Goal: Task Accomplishment & Management: Use online tool/utility

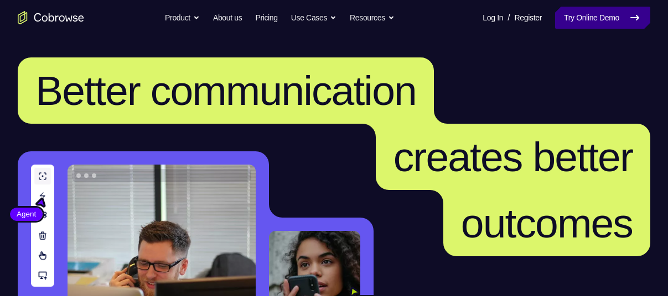
drag, startPoint x: 0, startPoint y: 0, endPoint x: 575, endPoint y: 25, distance: 575.8
click at [575, 25] on link "Try Online Demo" at bounding box center [602, 18] width 95 height 22
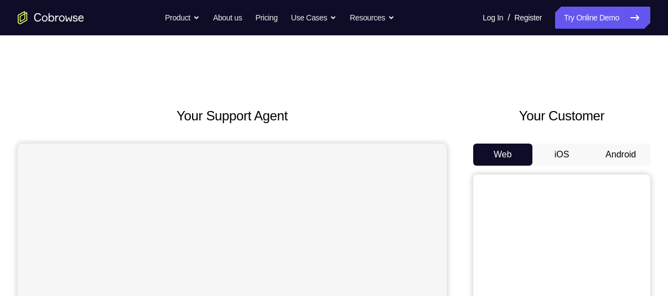
click at [622, 144] on button "Android" at bounding box center [620, 155] width 59 height 22
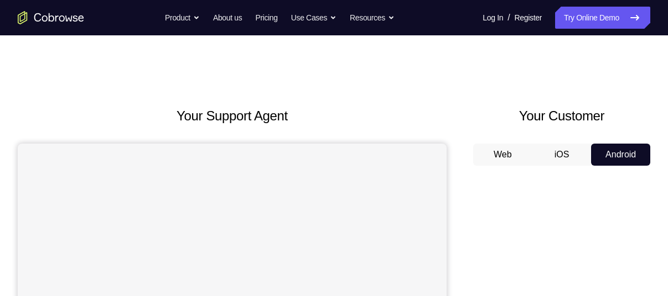
click at [617, 162] on button "Android" at bounding box center [620, 155] width 59 height 22
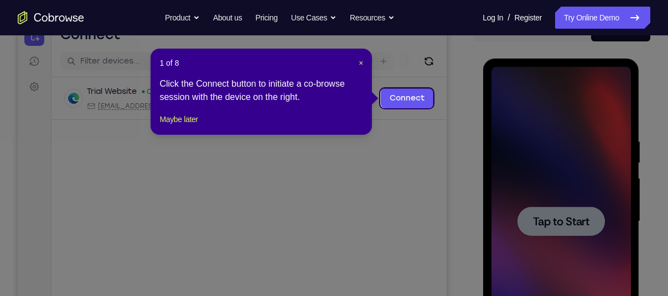
scroll to position [124, 0]
click at [358, 61] on span "×" at bounding box center [360, 63] width 4 height 9
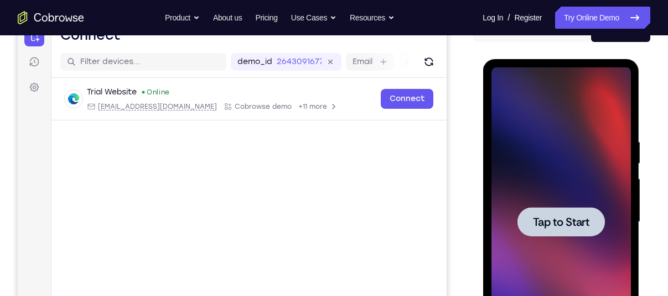
click at [568, 217] on span "Tap to Start" at bounding box center [560, 222] width 56 height 11
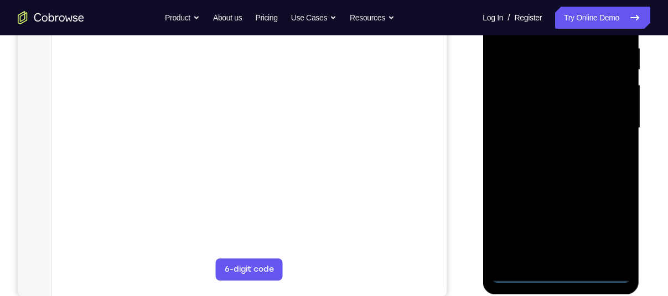
scroll to position [274, 0]
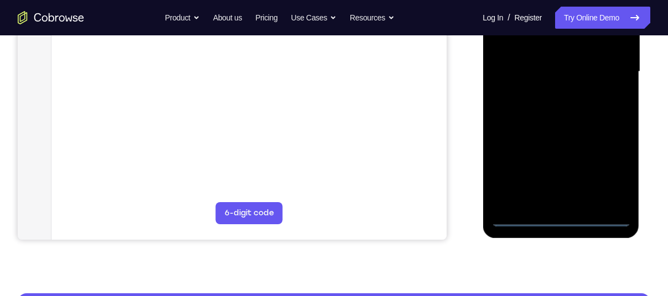
click at [560, 217] on div at bounding box center [560, 72] width 139 height 310
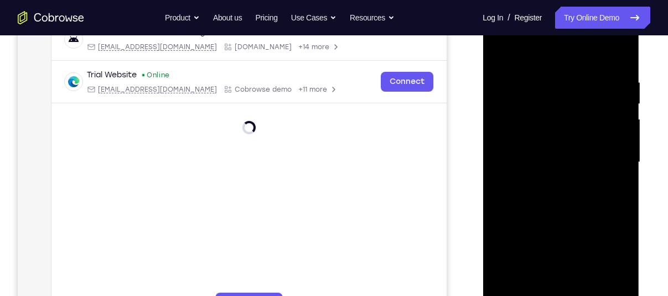
click at [601, 253] on div at bounding box center [560, 163] width 139 height 310
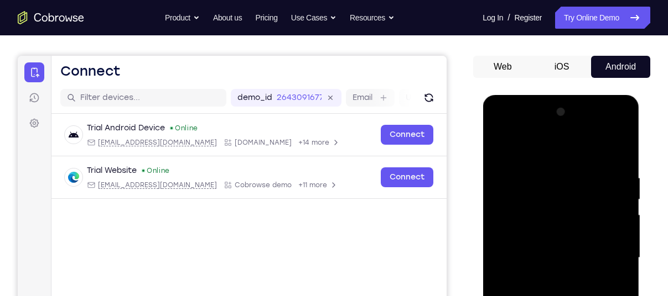
scroll to position [84, 0]
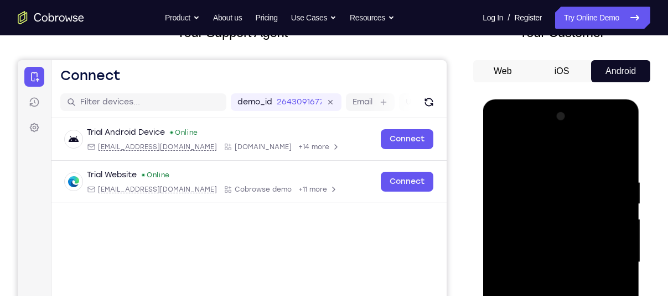
click at [497, 134] on div at bounding box center [560, 263] width 139 height 310
click at [512, 231] on div at bounding box center [560, 263] width 139 height 310
click at [519, 268] on div at bounding box center [560, 263] width 139 height 310
click at [521, 246] on div at bounding box center [560, 263] width 139 height 310
click at [530, 278] on div at bounding box center [560, 263] width 139 height 310
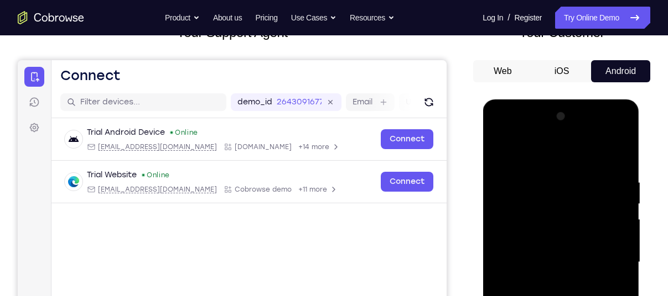
click at [610, 158] on div at bounding box center [560, 263] width 139 height 310
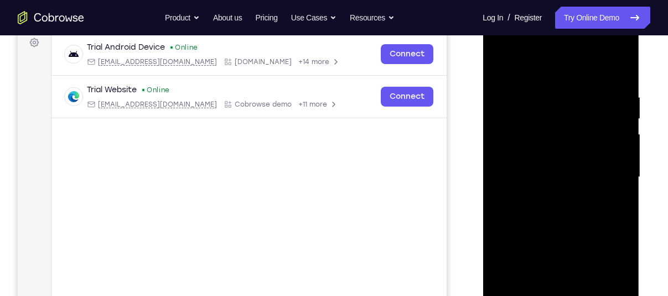
scroll to position [170, 0]
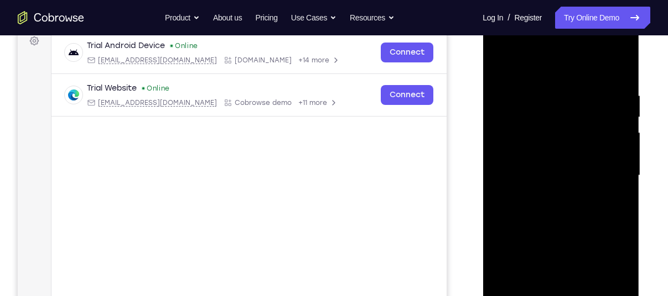
click at [570, 233] on div at bounding box center [560, 176] width 139 height 310
click at [543, 158] on div at bounding box center [560, 176] width 139 height 310
click at [572, 124] on div at bounding box center [560, 176] width 139 height 310
click at [510, 179] on div at bounding box center [560, 176] width 139 height 310
click at [516, 174] on div at bounding box center [560, 176] width 139 height 310
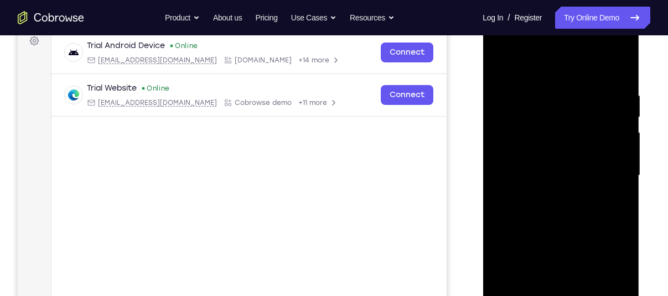
click at [565, 194] on div at bounding box center [560, 176] width 139 height 310
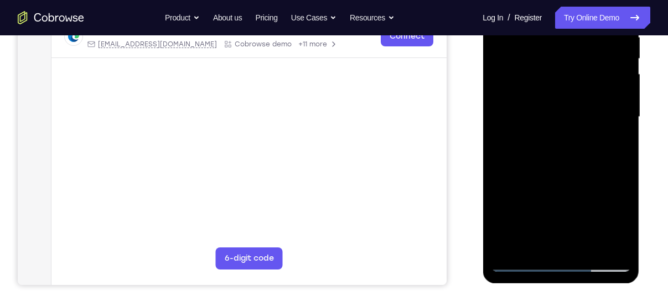
scroll to position [230, 0]
click at [579, 143] on div at bounding box center [560, 117] width 139 height 310
click at [569, 167] on div at bounding box center [560, 117] width 139 height 310
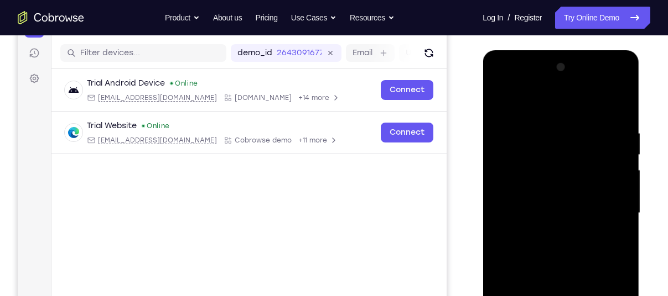
scroll to position [129, 0]
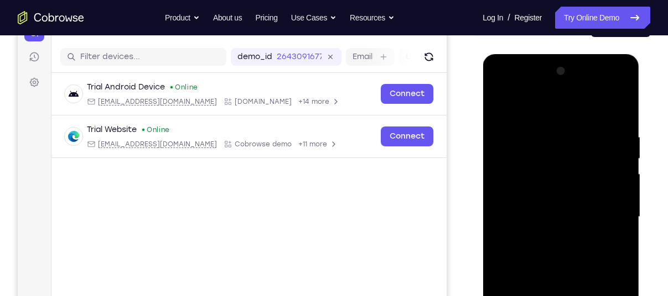
click at [603, 89] on div at bounding box center [560, 218] width 139 height 310
click at [535, 112] on div at bounding box center [560, 218] width 139 height 310
click at [614, 212] on div at bounding box center [560, 218] width 139 height 310
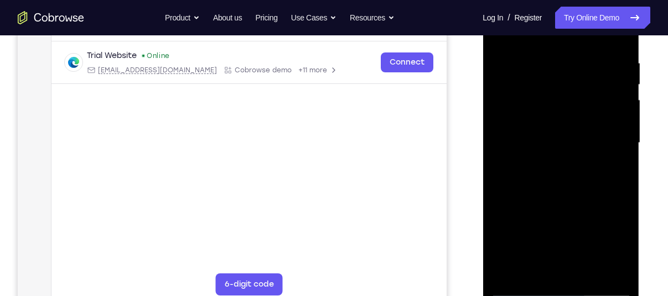
scroll to position [204, 0]
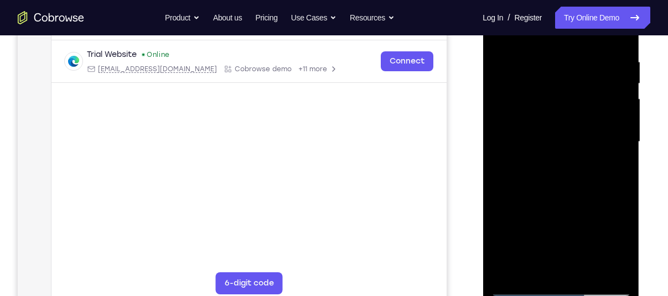
click at [546, 164] on div at bounding box center [560, 142] width 139 height 310
click at [519, 134] on div at bounding box center [560, 142] width 139 height 310
click at [548, 163] on div at bounding box center [560, 142] width 139 height 310
click at [550, 158] on div at bounding box center [560, 142] width 139 height 310
click at [536, 105] on div at bounding box center [560, 142] width 139 height 310
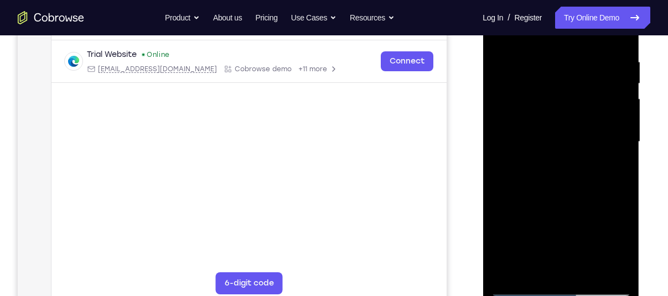
click at [536, 96] on div at bounding box center [560, 142] width 139 height 310
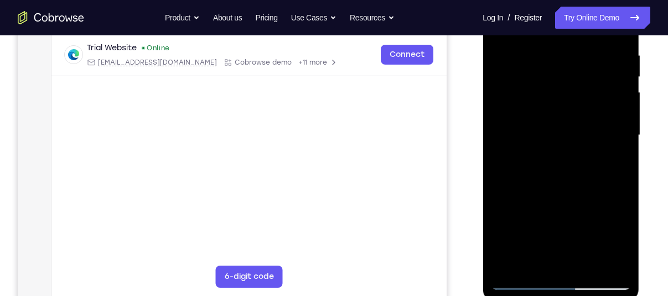
scroll to position [211, 0]
click at [553, 80] on div at bounding box center [560, 135] width 139 height 310
click at [560, 166] on div at bounding box center [560, 135] width 139 height 310
click at [524, 80] on div at bounding box center [560, 135] width 139 height 310
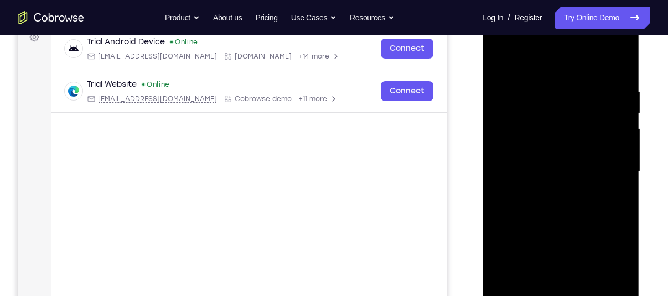
scroll to position [160, 0]
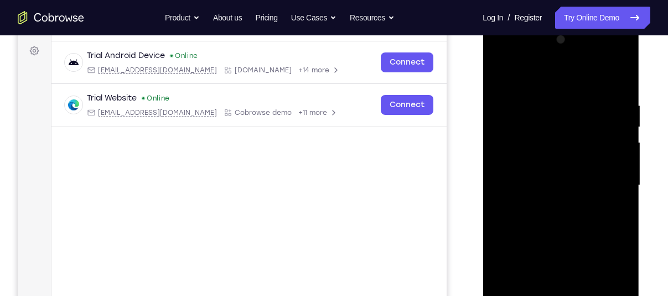
click at [610, 60] on div at bounding box center [560, 186] width 139 height 310
click at [540, 95] on div at bounding box center [560, 186] width 139 height 310
click at [525, 91] on div at bounding box center [560, 186] width 139 height 310
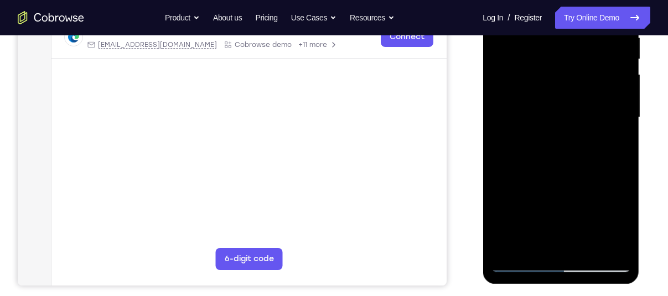
scroll to position [229, 0]
click at [583, 145] on div at bounding box center [560, 117] width 139 height 310
click at [607, 168] on div at bounding box center [560, 117] width 139 height 310
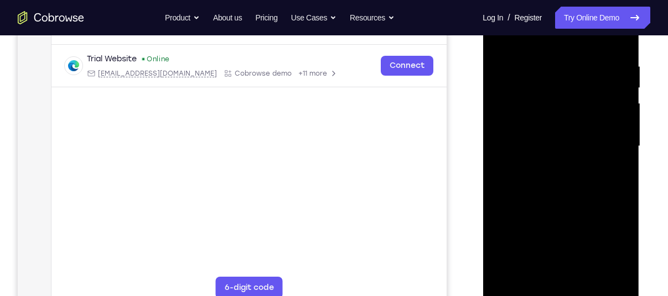
scroll to position [179, 0]
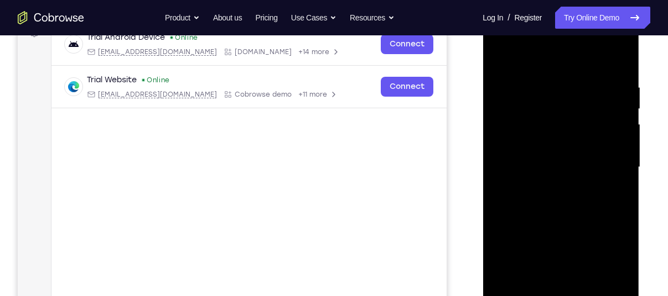
click at [555, 73] on div at bounding box center [560, 168] width 139 height 310
click at [575, 71] on div at bounding box center [560, 168] width 139 height 310
click at [621, 51] on div at bounding box center [560, 168] width 139 height 310
click at [624, 55] on div at bounding box center [560, 168] width 139 height 310
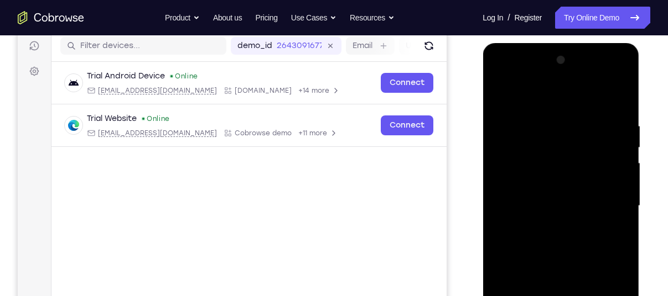
scroll to position [139, 0]
click at [592, 91] on div at bounding box center [560, 207] width 139 height 310
click at [581, 184] on div at bounding box center [560, 207] width 139 height 310
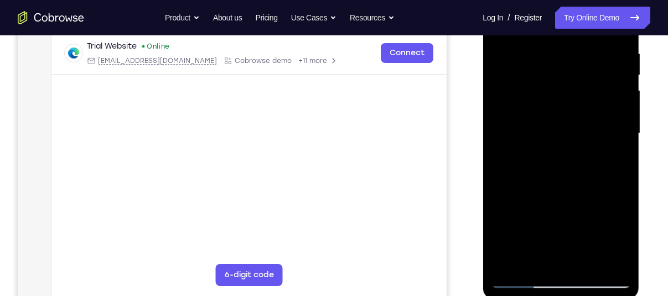
scroll to position [212, 0]
click at [582, 183] on div at bounding box center [560, 135] width 139 height 310
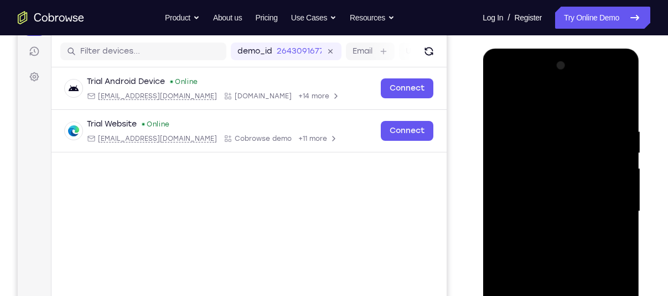
scroll to position [134, 0]
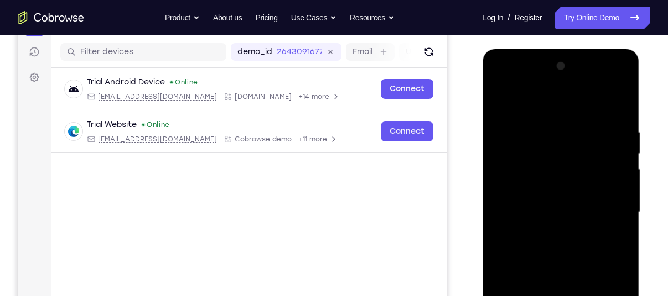
click at [616, 102] on div at bounding box center [560, 213] width 139 height 310
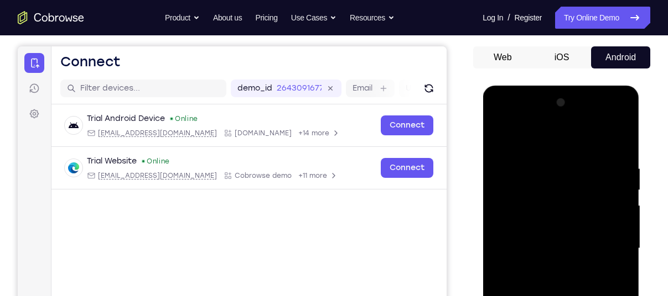
scroll to position [98, 0]
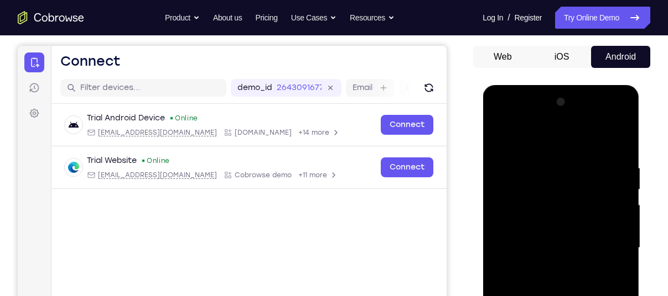
click at [606, 121] on div at bounding box center [560, 248] width 139 height 310
click at [540, 145] on div at bounding box center [560, 248] width 139 height 310
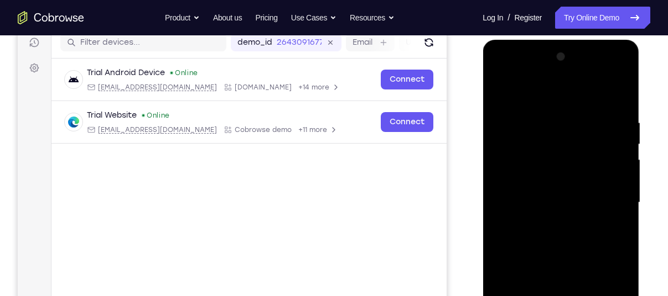
scroll to position [145, 0]
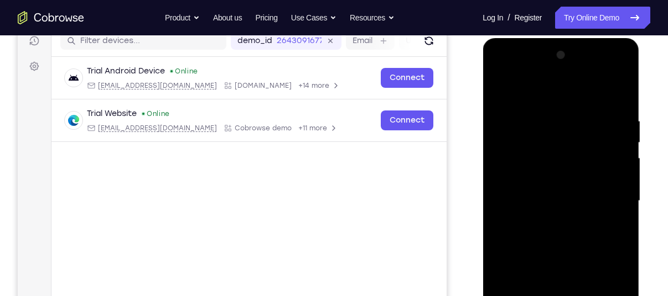
click at [552, 225] on div at bounding box center [560, 201] width 139 height 310
click at [527, 146] on div at bounding box center [560, 201] width 139 height 310
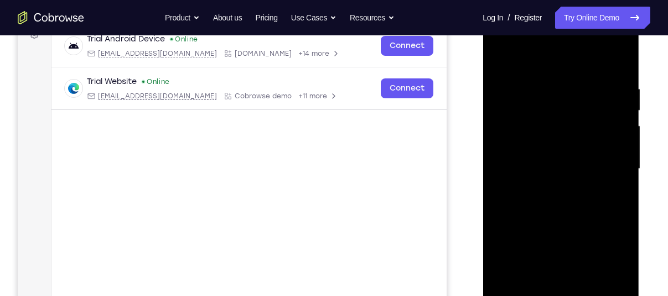
scroll to position [176, 0]
click at [558, 195] on div at bounding box center [560, 170] width 139 height 310
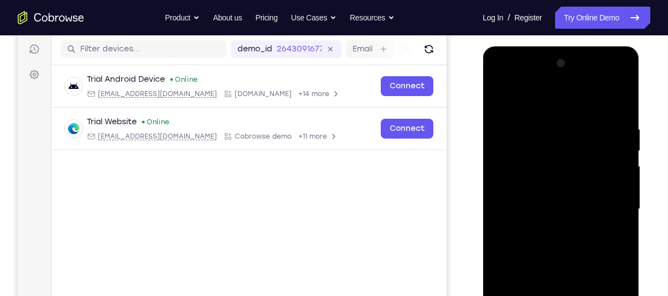
scroll to position [96, 0]
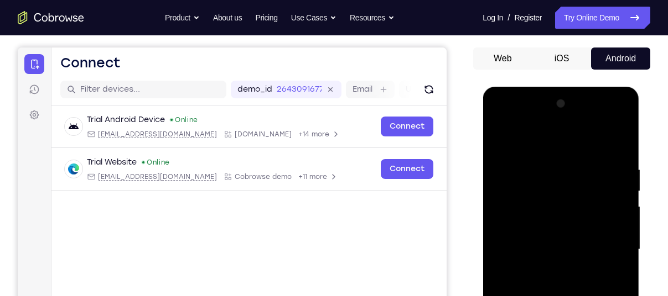
click at [605, 120] on div at bounding box center [560, 250] width 139 height 310
click at [537, 163] on div at bounding box center [560, 250] width 139 height 310
click at [523, 146] on div at bounding box center [560, 250] width 139 height 310
click at [585, 170] on div at bounding box center [560, 250] width 139 height 310
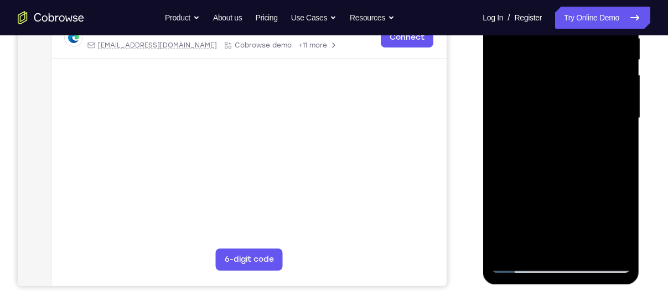
scroll to position [230, 0]
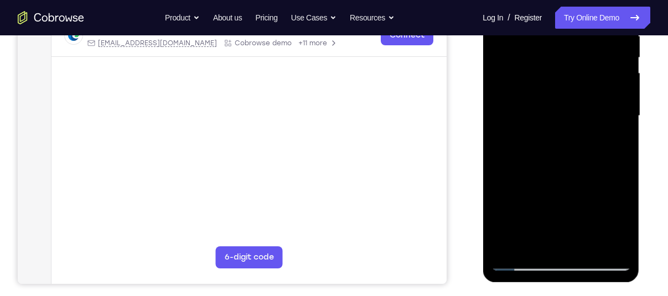
click at [544, 225] on div at bounding box center [560, 116] width 139 height 310
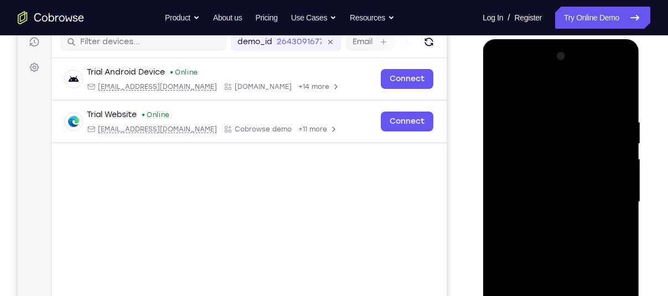
scroll to position [142, 0]
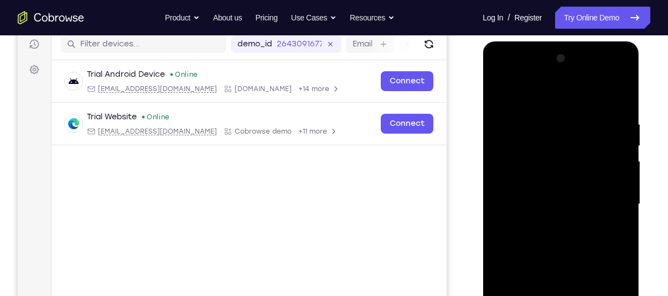
click at [624, 92] on div at bounding box center [560, 205] width 139 height 310
click at [624, 111] on div at bounding box center [560, 205] width 139 height 310
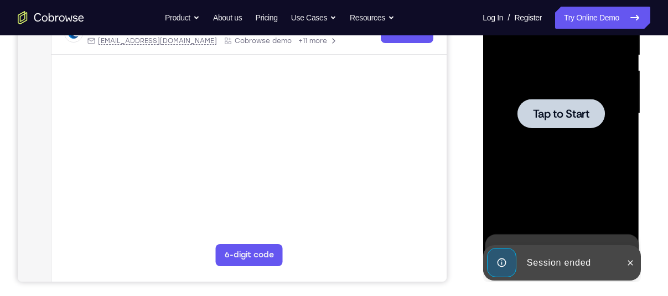
scroll to position [210, 0]
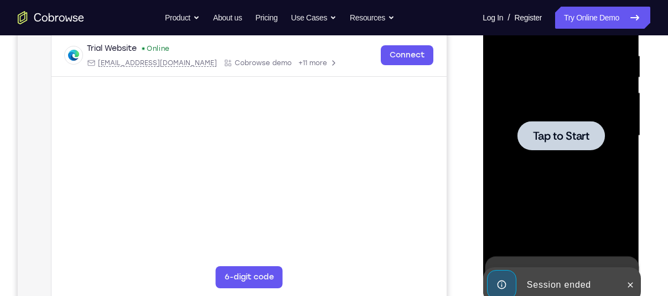
click at [543, 135] on span "Tap to Start" at bounding box center [560, 136] width 56 height 11
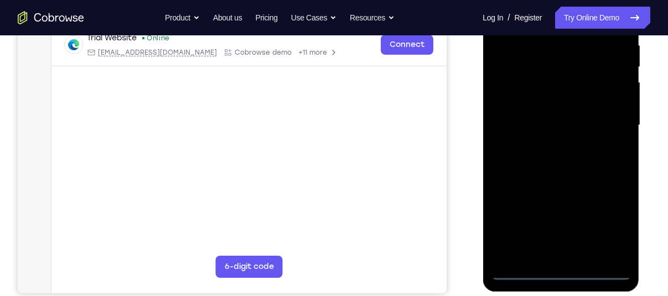
scroll to position [224, 0]
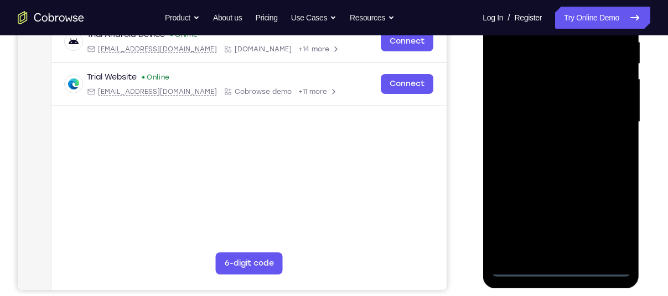
click at [560, 267] on div at bounding box center [560, 122] width 139 height 310
click at [602, 227] on div at bounding box center [560, 122] width 139 height 310
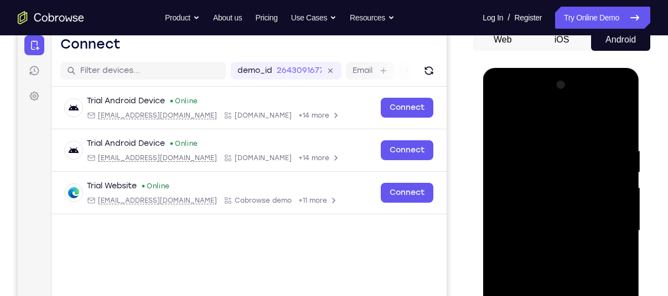
scroll to position [114, 0]
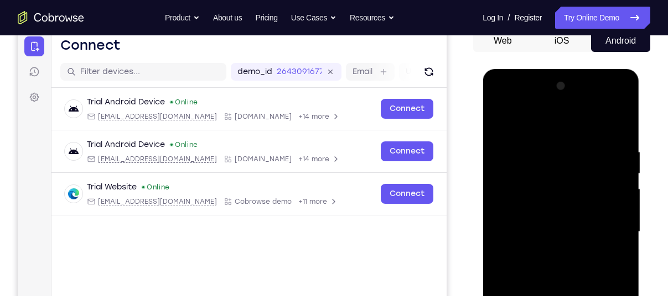
click at [522, 123] on div at bounding box center [560, 232] width 139 height 310
click at [517, 196] on div at bounding box center [560, 232] width 139 height 310
click at [511, 230] on div at bounding box center [560, 232] width 139 height 310
click at [513, 222] on div at bounding box center [560, 232] width 139 height 310
click at [530, 245] on div at bounding box center [560, 232] width 139 height 310
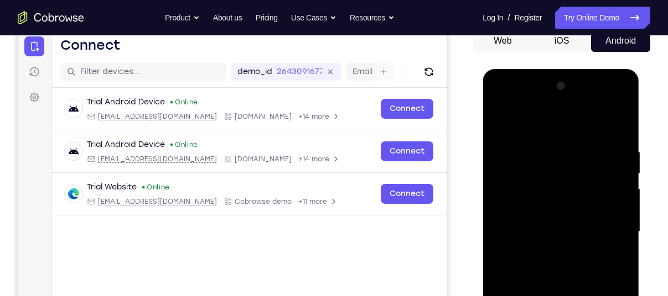
click at [605, 120] on div at bounding box center [560, 232] width 139 height 310
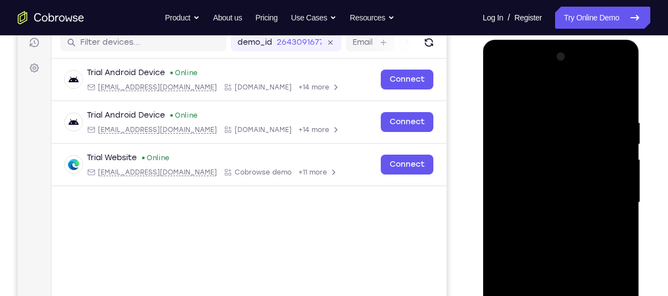
scroll to position [144, 0]
click at [560, 226] on div at bounding box center [560, 203] width 139 height 310
click at [616, 192] on div at bounding box center [560, 203] width 139 height 310
click at [542, 215] on div at bounding box center [560, 203] width 139 height 310
click at [618, 232] on div at bounding box center [560, 203] width 139 height 310
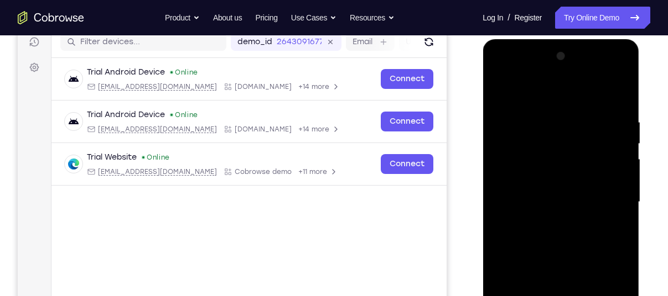
click at [549, 216] on div at bounding box center [560, 203] width 139 height 310
click at [554, 254] on div at bounding box center [560, 203] width 139 height 310
click at [555, 254] on div at bounding box center [560, 203] width 139 height 310
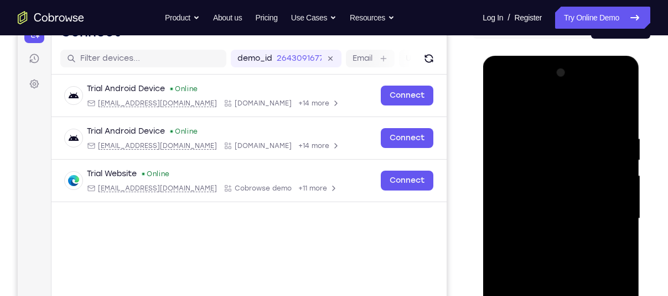
click at [499, 114] on div at bounding box center [560, 219] width 139 height 310
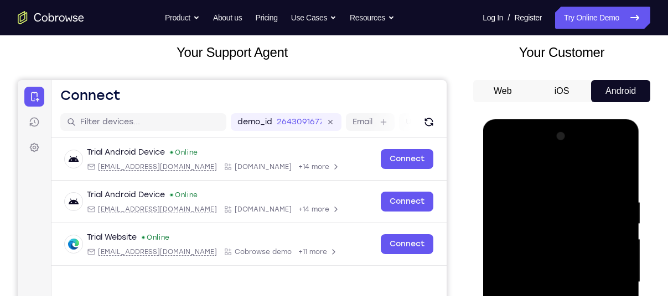
scroll to position [62, 0]
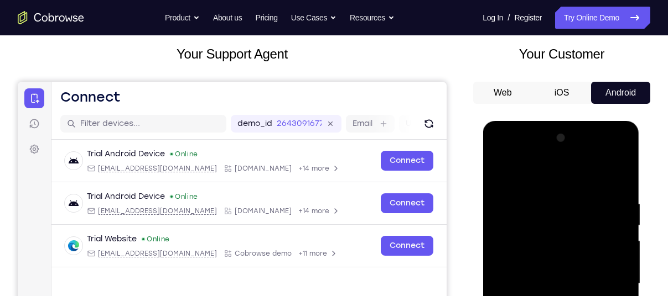
click at [605, 160] on div at bounding box center [560, 284] width 139 height 310
click at [502, 156] on div at bounding box center [560, 284] width 139 height 310
click at [604, 275] on div at bounding box center [560, 284] width 139 height 310
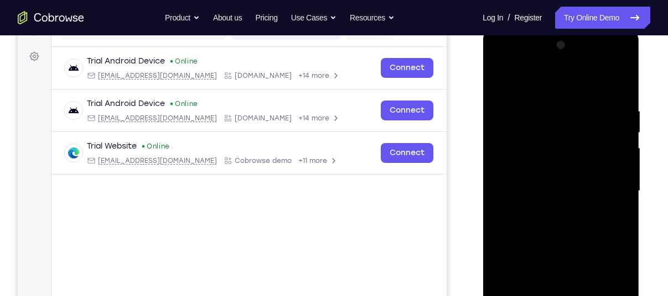
scroll to position [156, 0]
click at [548, 210] on div at bounding box center [560, 190] width 139 height 310
click at [548, 243] on div at bounding box center [560, 190] width 139 height 310
click at [546, 187] on div at bounding box center [560, 190] width 139 height 310
click at [538, 196] on div at bounding box center [560, 190] width 139 height 310
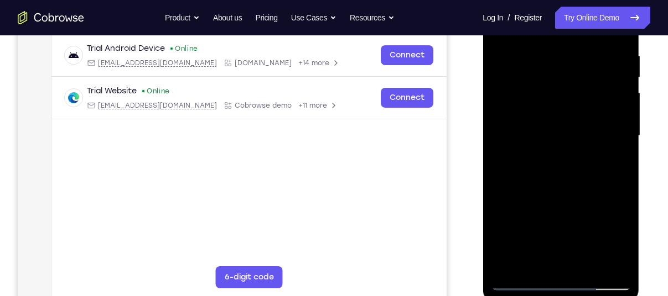
scroll to position [211, 0]
click at [538, 231] on div at bounding box center [560, 136] width 139 height 310
click at [547, 238] on div at bounding box center [560, 136] width 139 height 310
click at [548, 257] on div at bounding box center [560, 136] width 139 height 310
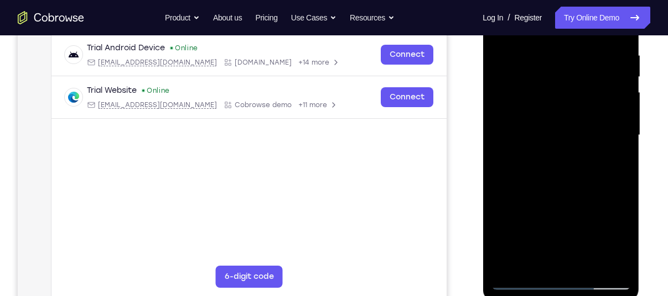
click at [548, 257] on div at bounding box center [560, 136] width 139 height 310
click at [566, 184] on div at bounding box center [560, 136] width 139 height 310
click at [561, 160] on div at bounding box center [560, 136] width 139 height 310
click at [614, 128] on div at bounding box center [560, 136] width 139 height 310
click at [545, 148] on div at bounding box center [560, 136] width 139 height 310
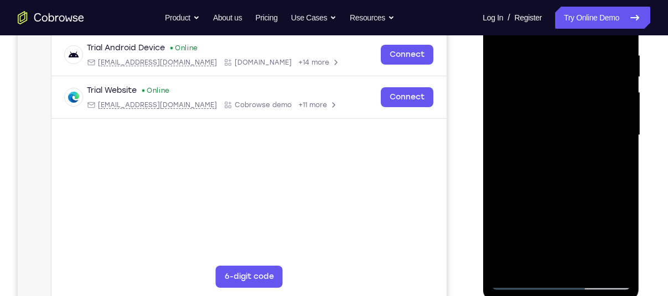
click at [553, 188] on div at bounding box center [560, 136] width 139 height 310
click at [576, 126] on div at bounding box center [560, 136] width 139 height 310
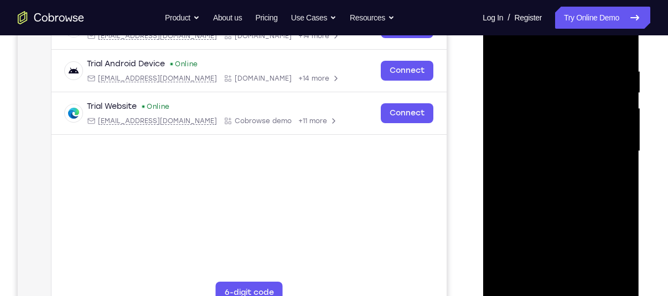
scroll to position [194, 0]
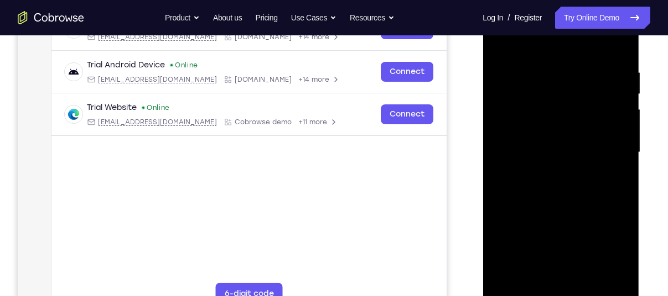
click at [601, 105] on div at bounding box center [560, 153] width 139 height 310
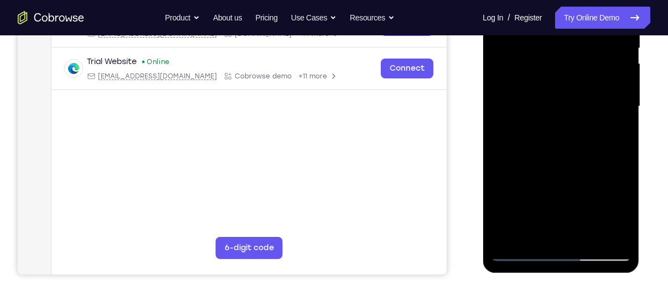
scroll to position [240, 0]
click at [573, 153] on div at bounding box center [560, 106] width 139 height 310
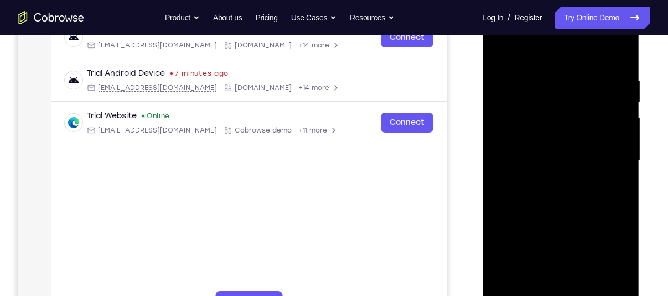
scroll to position [185, 0]
click at [512, 167] on div at bounding box center [560, 162] width 139 height 310
drag, startPoint x: 543, startPoint y: 184, endPoint x: 528, endPoint y: 181, distance: 14.6
click at [528, 181] on div at bounding box center [560, 162] width 139 height 310
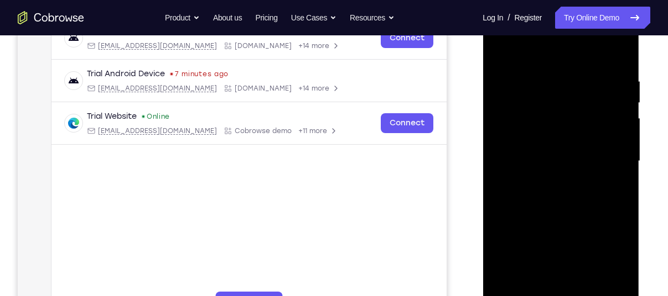
click at [544, 207] on div at bounding box center [560, 162] width 139 height 310
click at [574, 132] on div at bounding box center [560, 162] width 139 height 310
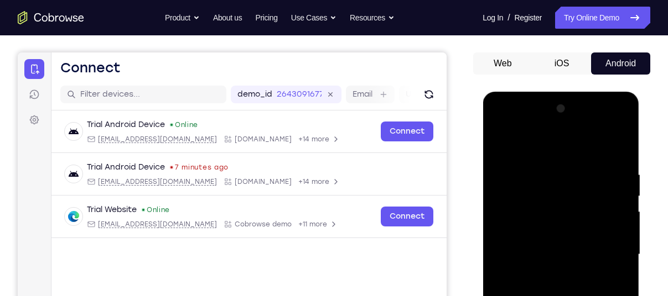
scroll to position [88, 0]
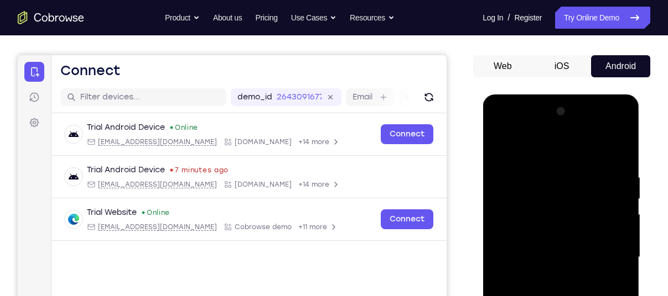
click at [570, 207] on div at bounding box center [560, 258] width 139 height 310
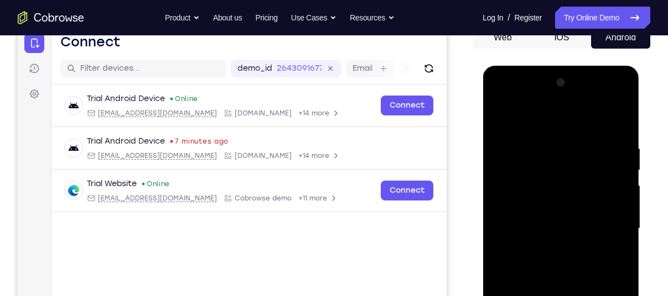
scroll to position [114, 0]
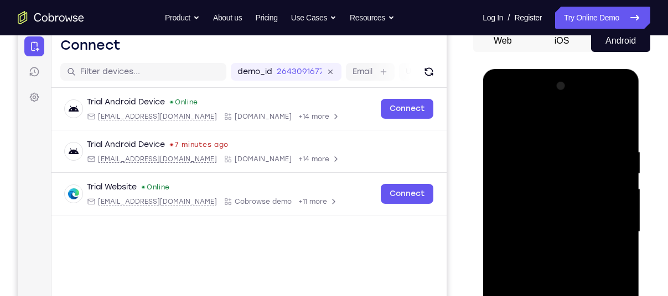
click at [531, 185] on div at bounding box center [560, 232] width 139 height 310
click at [556, 258] on div at bounding box center [560, 232] width 139 height 310
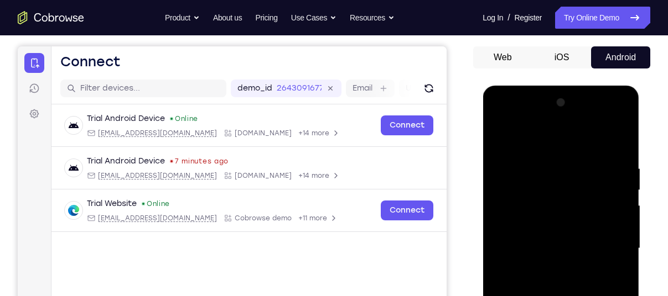
scroll to position [96, 0]
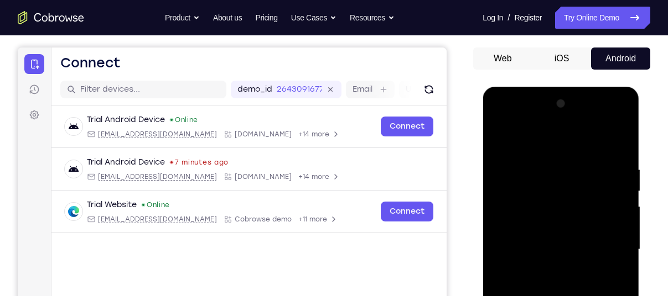
click at [498, 139] on div at bounding box center [560, 250] width 139 height 310
click at [602, 119] on div at bounding box center [560, 250] width 139 height 310
